Goal: Information Seeking & Learning: Learn about a topic

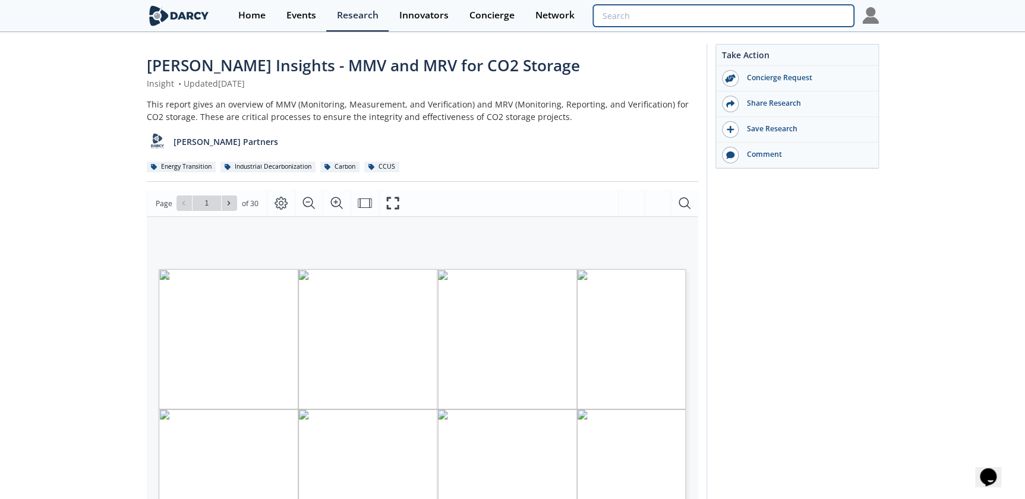
click at [798, 20] on input "search" at bounding box center [723, 16] width 260 height 22
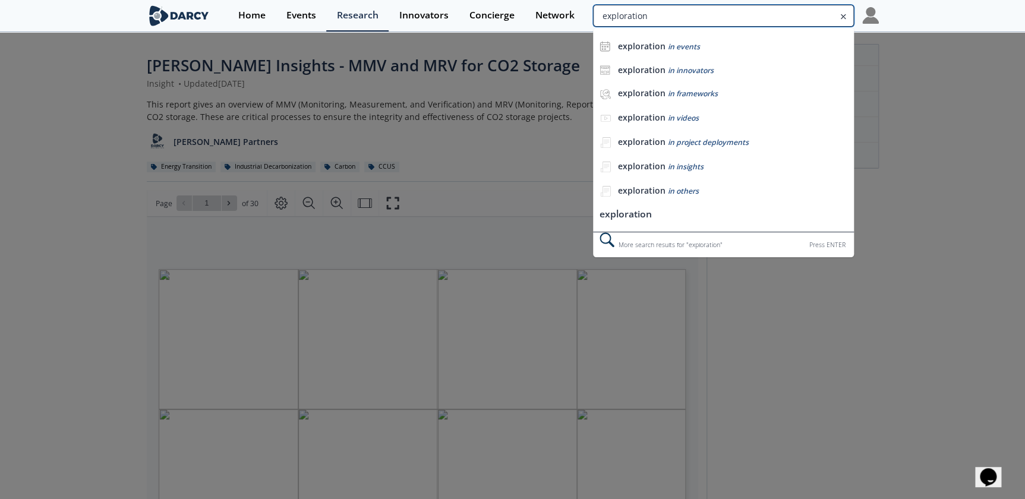
type input "exploration"
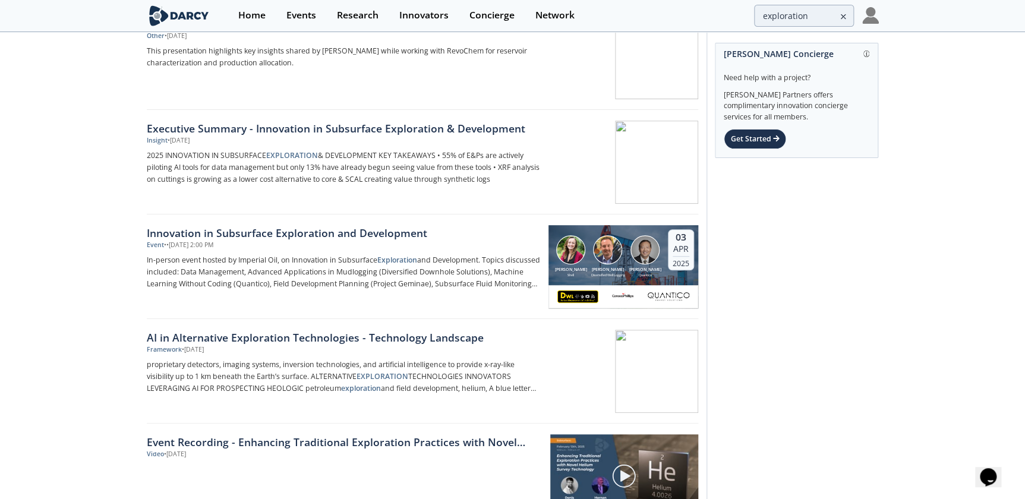
scroll to position [275, 0]
click at [644, 261] on img at bounding box center [644, 249] width 29 height 29
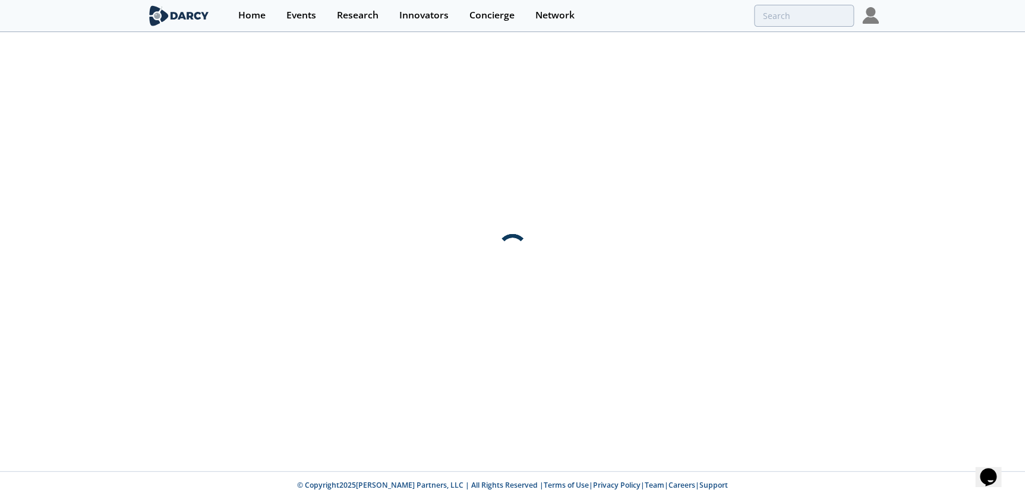
scroll to position [0, 0]
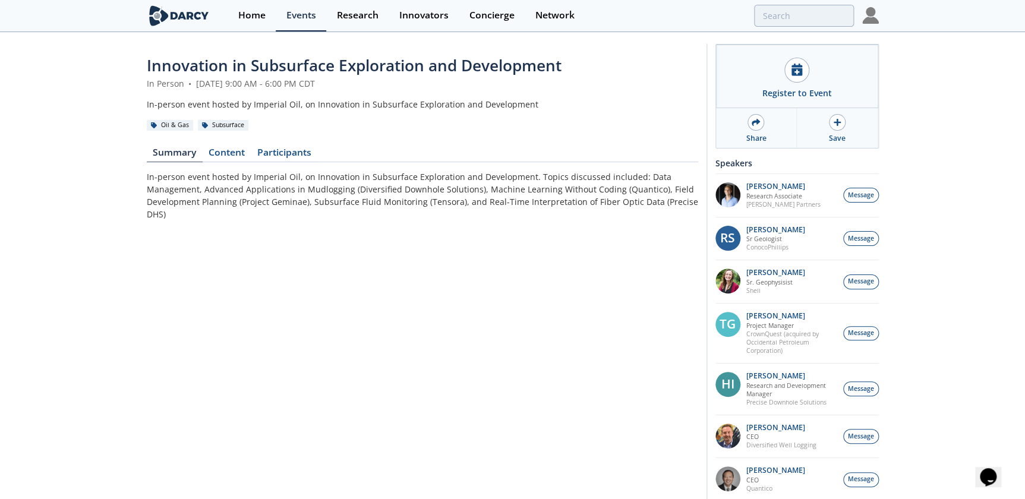
click at [763, 83] on div "Register to Event" at bounding box center [797, 77] width 162 height 64
click at [210, 144] on div "Innovation in Subsurface Exploration and Development In Person • April 3, 2025 …" at bounding box center [422, 421] width 551 height 734
click at [211, 155] on link "Content" at bounding box center [227, 155] width 49 height 14
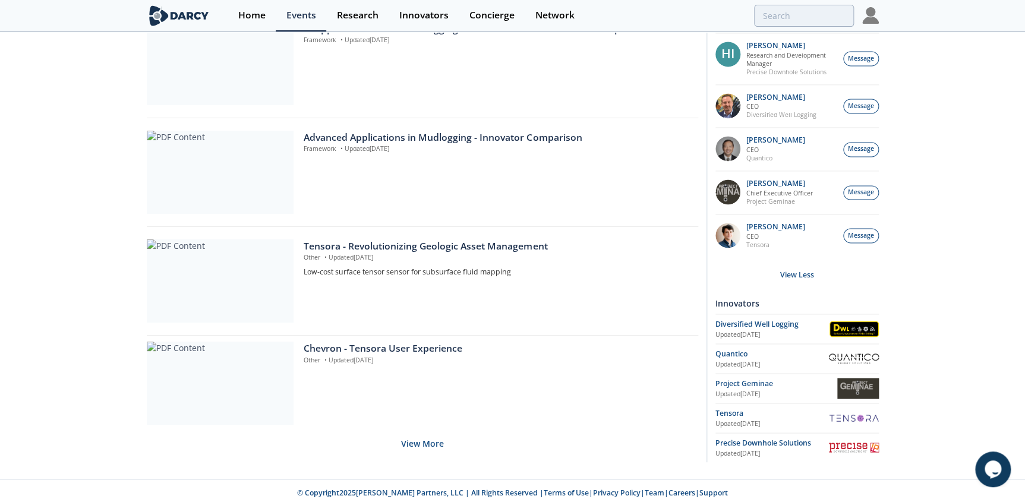
scroll to position [814, 0]
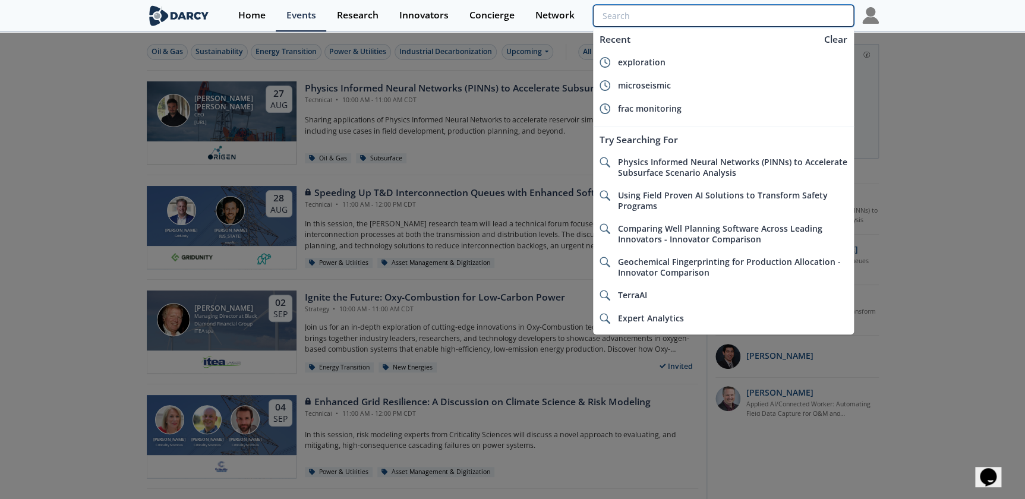
click at [766, 21] on input "search" at bounding box center [723, 16] width 260 height 22
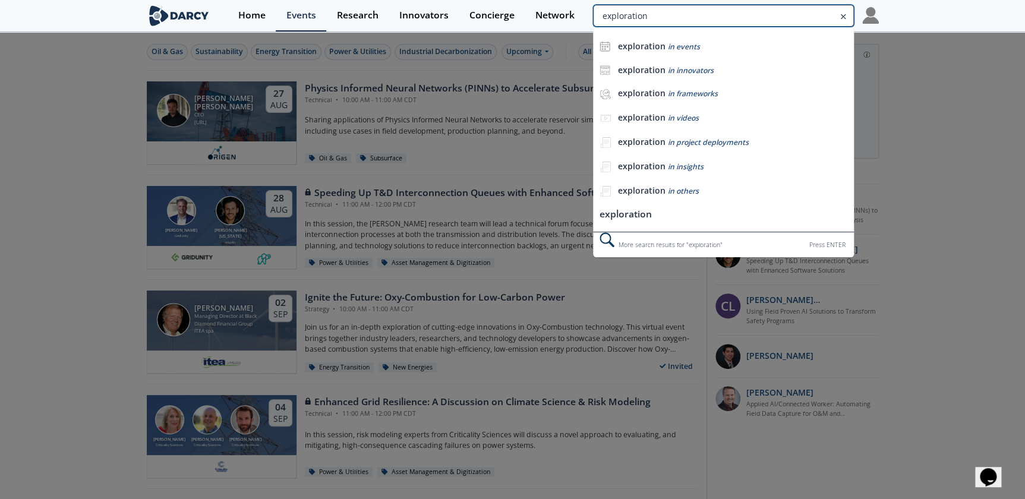
type input "exploration"
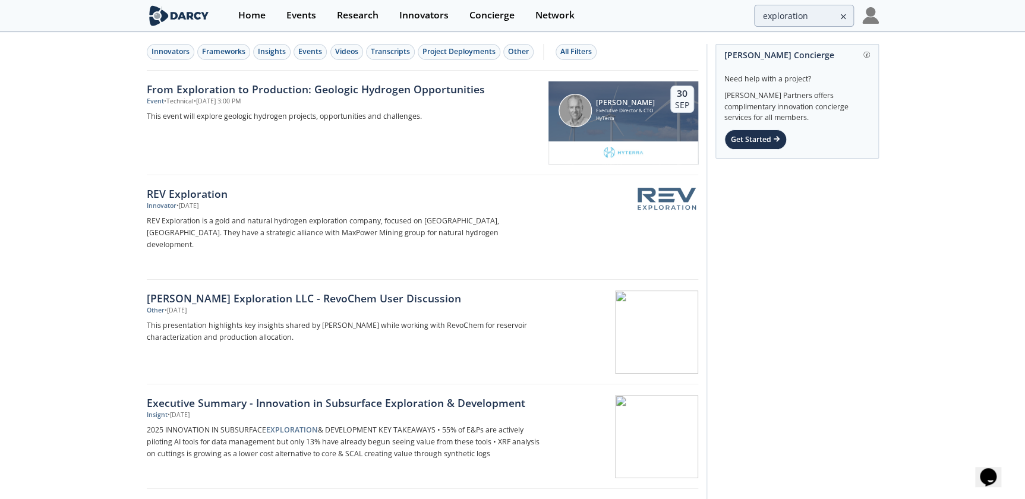
click at [306, 50] on div "Events" at bounding box center [310, 51] width 24 height 11
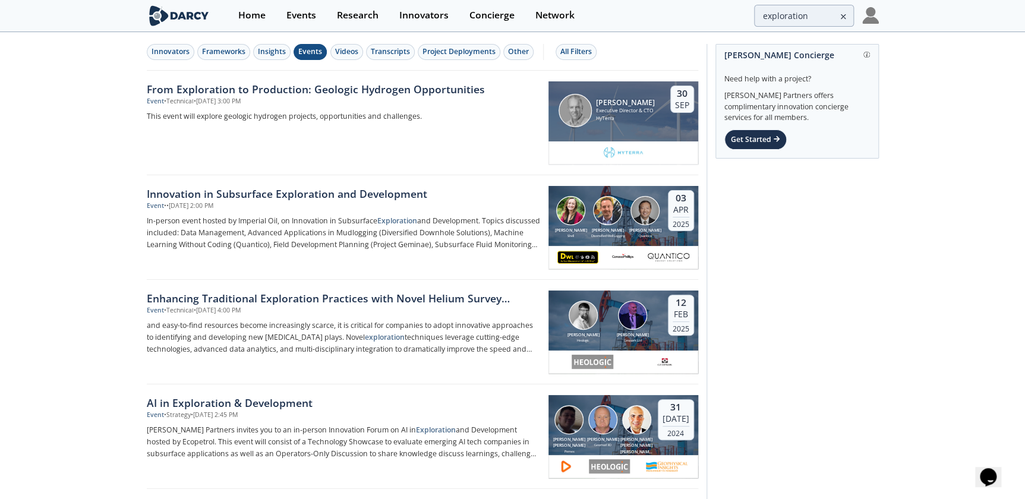
click at [605, 222] on img at bounding box center [607, 210] width 29 height 29
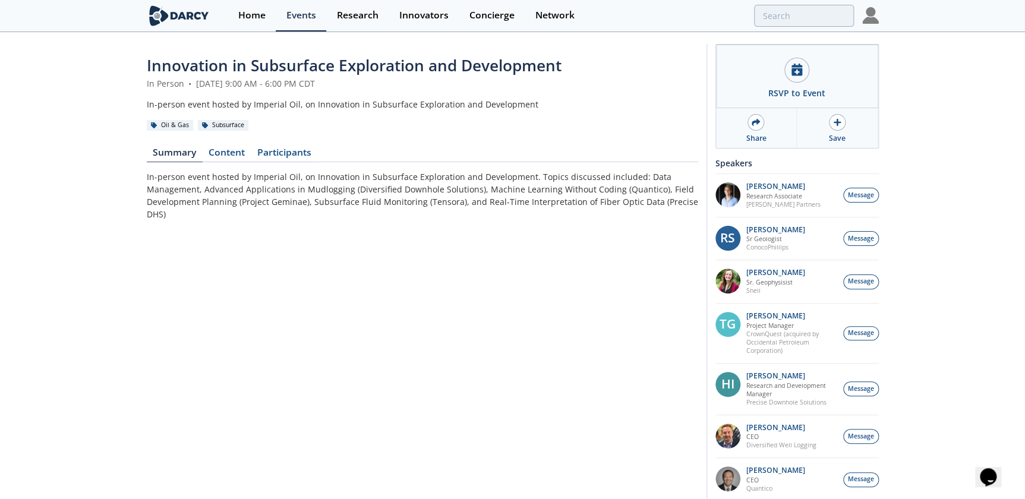
type input "exploration"
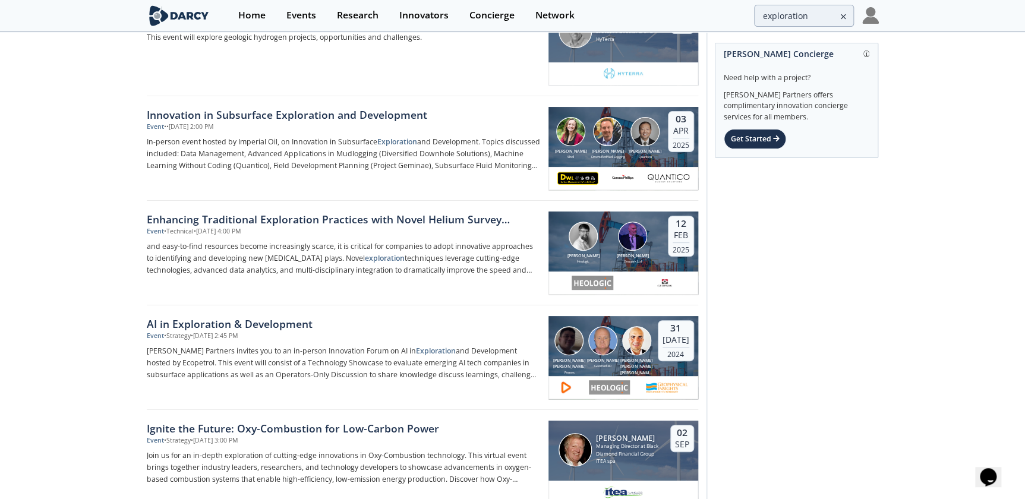
scroll to position [81, 0]
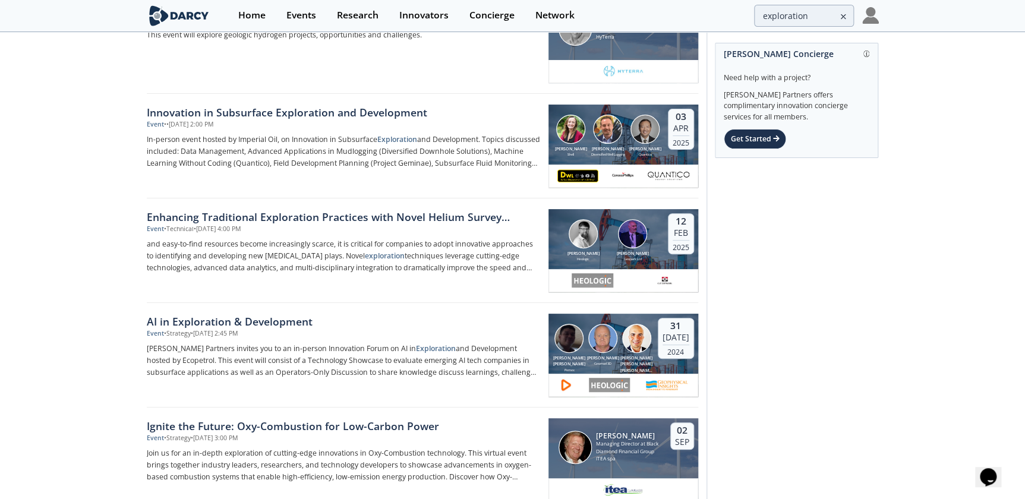
click at [632, 355] on div "[PERSON_NAME] [PERSON_NAME] [PERSON_NAME]" at bounding box center [637, 364] width 34 height 19
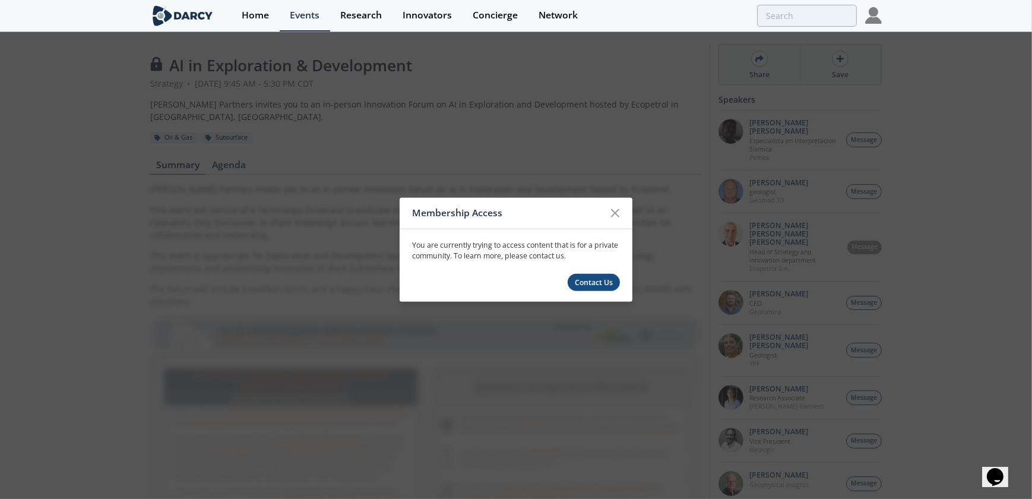
click at [591, 280] on link "Contact Us" at bounding box center [594, 282] width 53 height 17
click at [876, 22] on img at bounding box center [873, 15] width 17 height 17
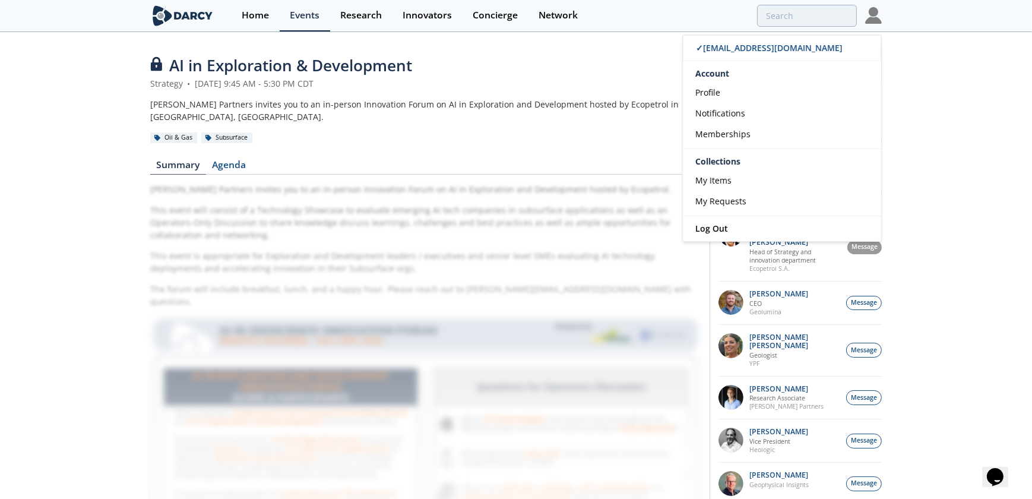
click at [725, 90] on link "Profile" at bounding box center [782, 92] width 198 height 21
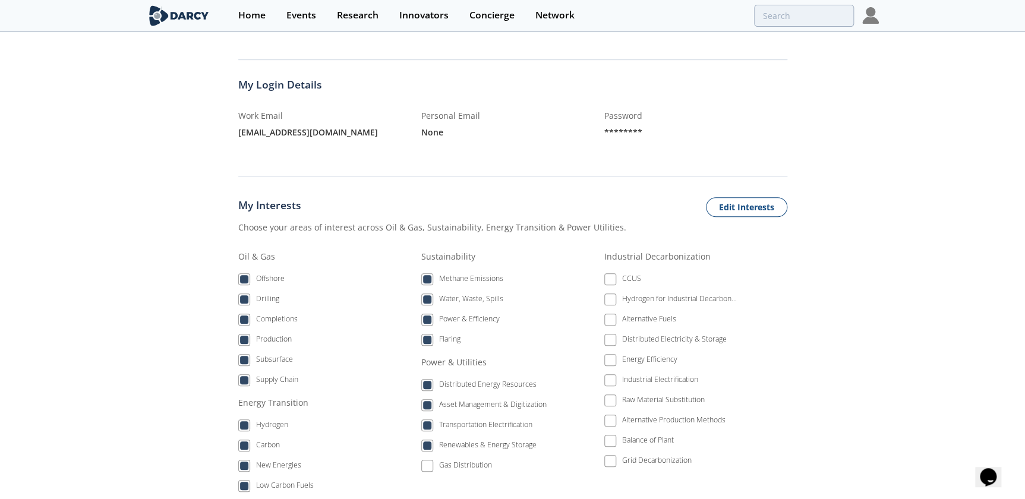
scroll to position [315, 0]
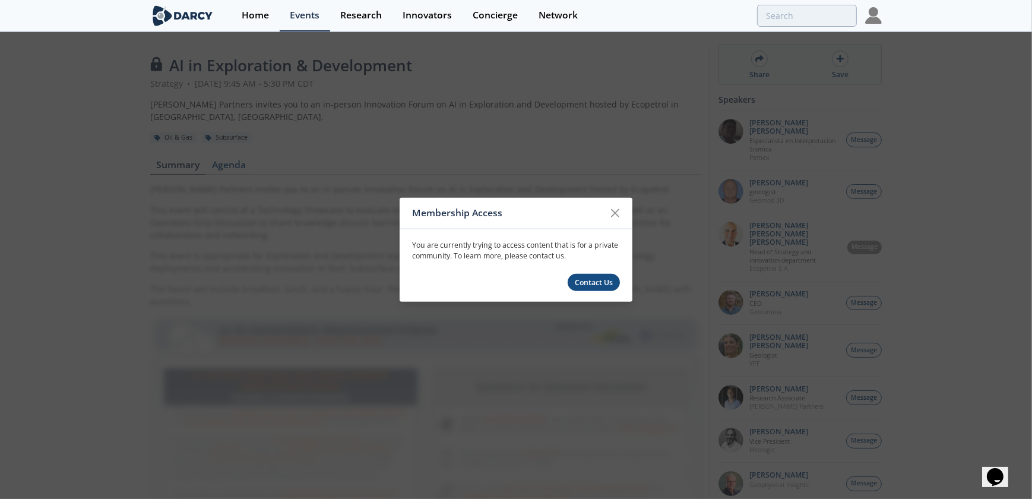
click at [615, 214] on icon at bounding box center [615, 213] width 14 height 14
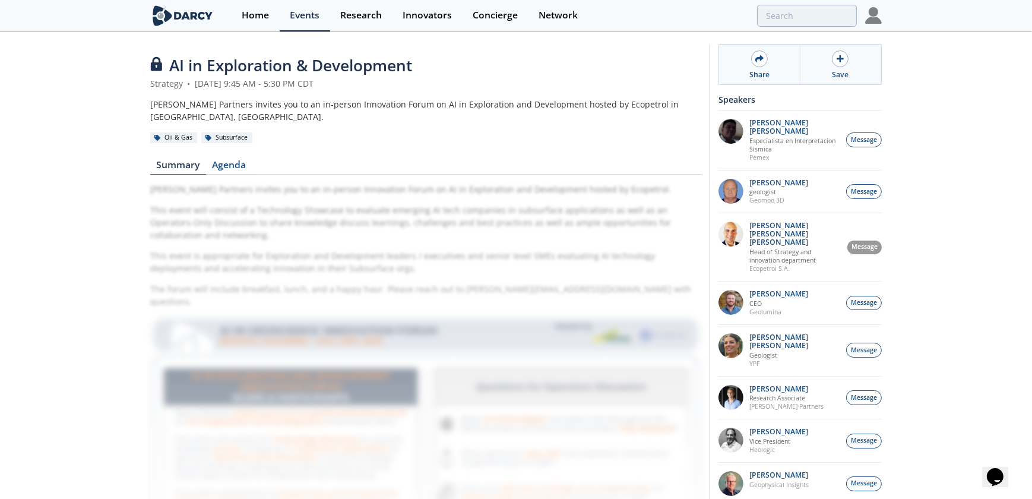
type input "exploration"
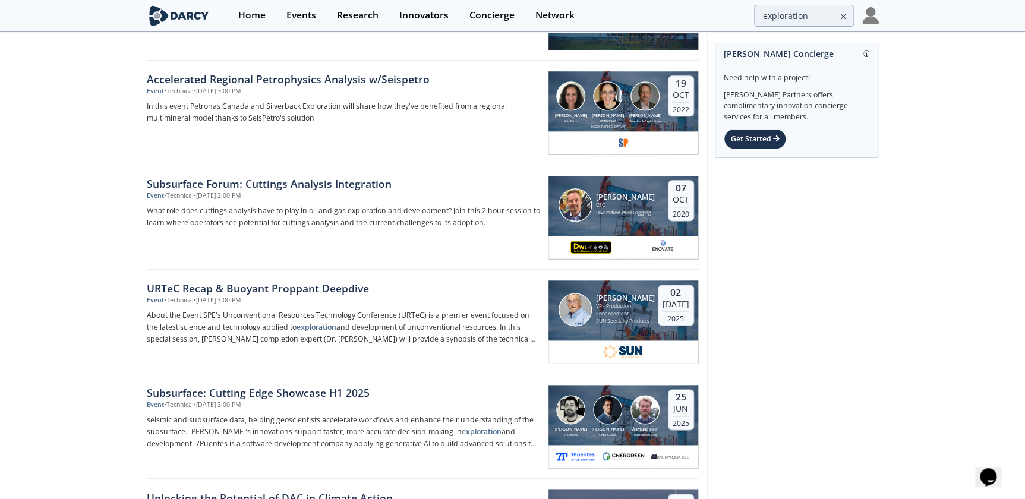
scroll to position [641, 0]
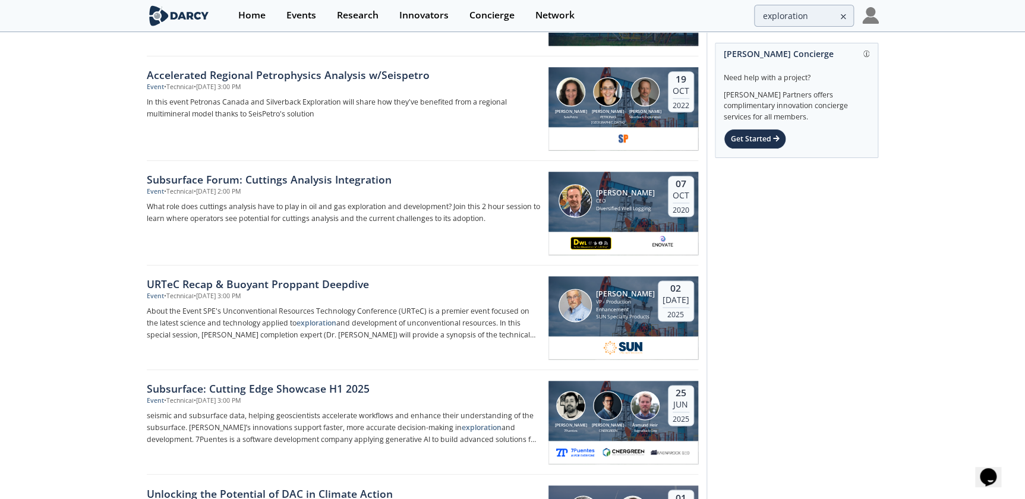
click at [618, 218] on div "[PERSON_NAME] CEO Diversified Well Logging [DATE]" at bounding box center [623, 202] width 150 height 61
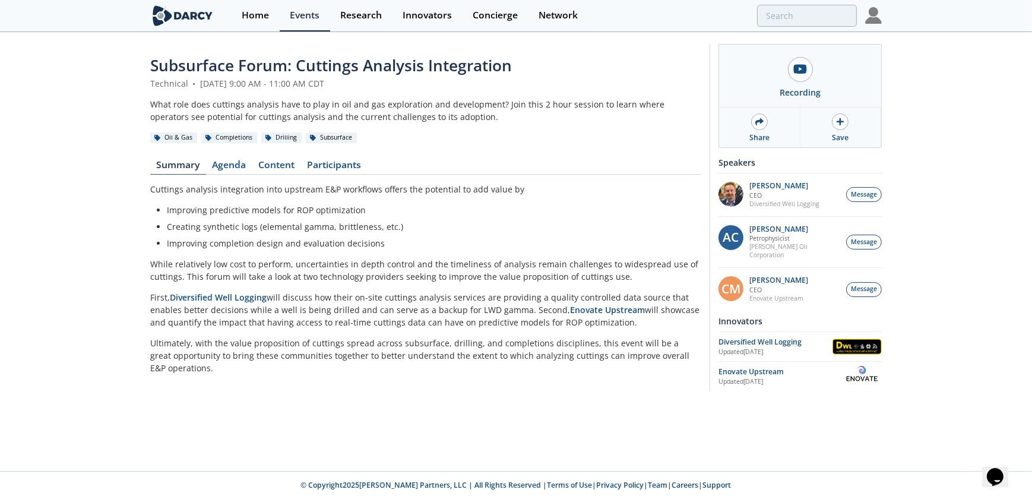
type input "exploration"
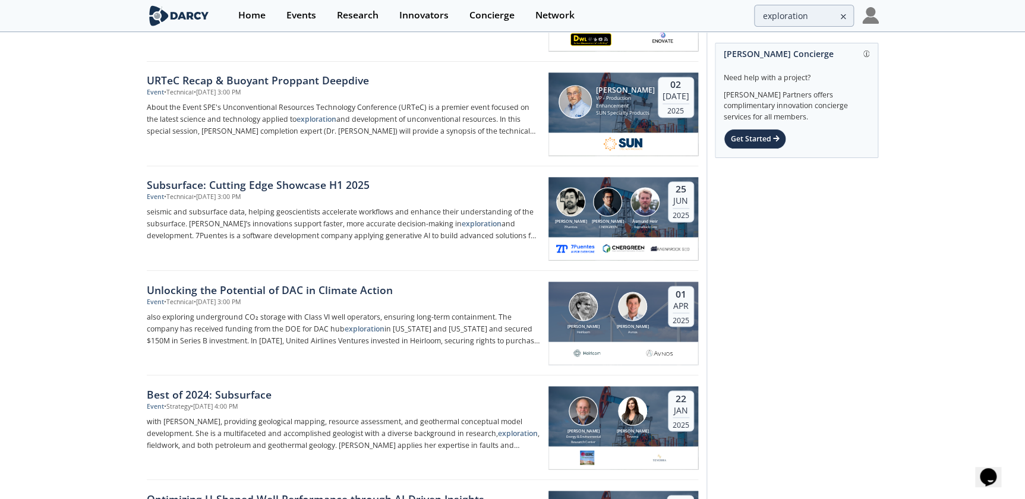
scroll to position [846, 0]
click at [646, 208] on img at bounding box center [644, 201] width 29 height 29
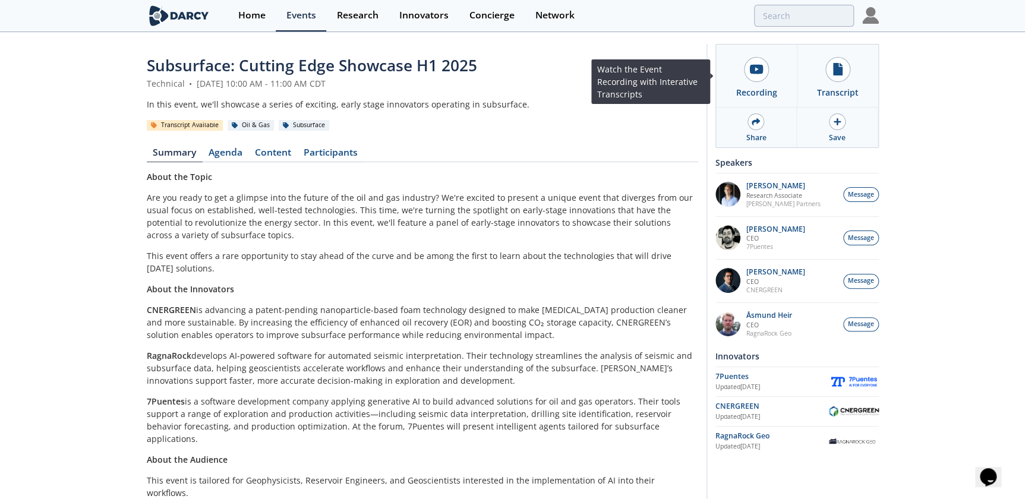
click at [760, 72] on icon at bounding box center [756, 70] width 13 height 10
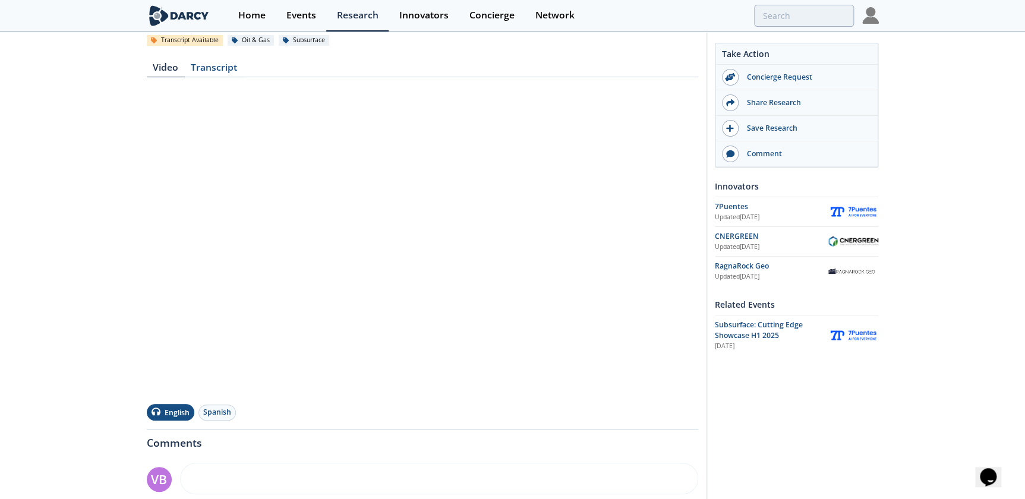
scroll to position [115, 0]
